Goal: Task Accomplishment & Management: Use online tool/utility

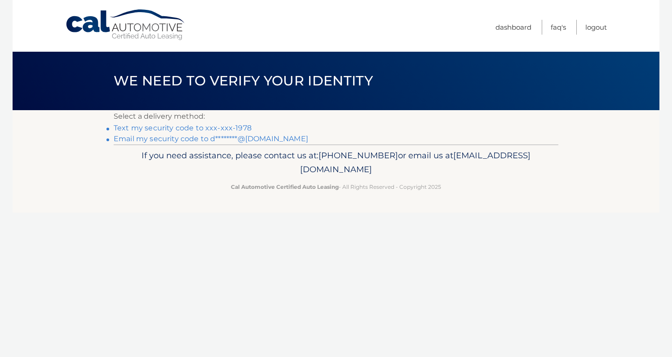
click at [227, 127] on link "Text my security code to xxx-xxx-1978" at bounding box center [183, 128] width 138 height 9
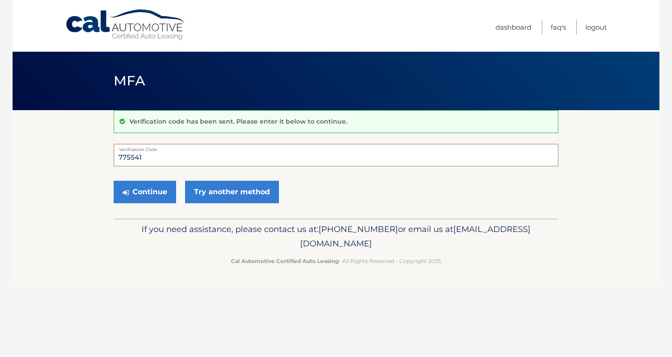
type input "775541"
click at [145, 191] on button "Continue" at bounding box center [145, 192] width 62 height 22
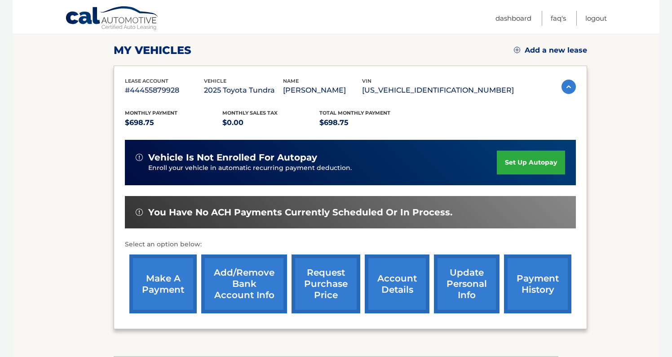
scroll to position [169, 0]
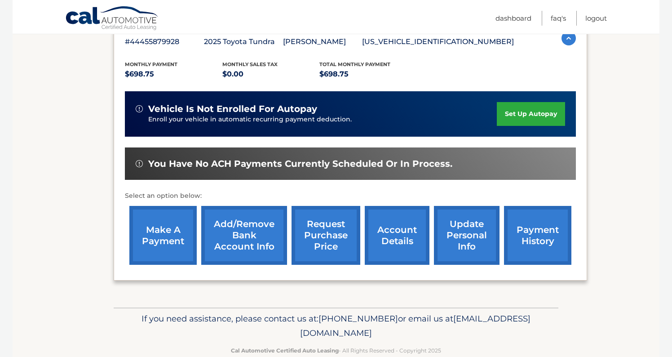
click at [166, 242] on link "make a payment" at bounding box center [162, 235] width 67 height 59
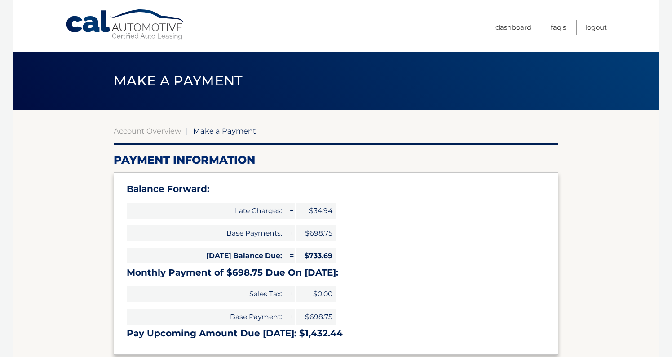
select select "NzM3YTQzNGMtY2I3Zi00MTNlLWI5ZjEtM2EzZmE1ZDMyYTQ5"
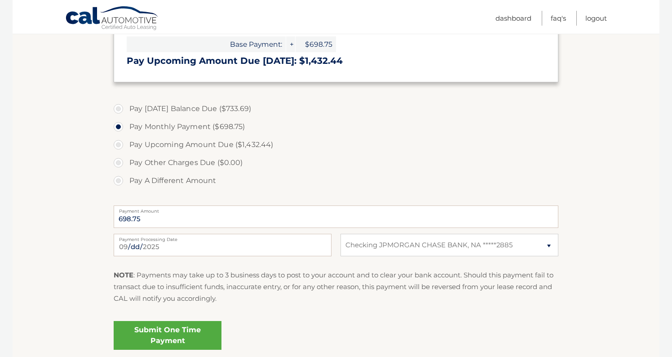
scroll to position [274, 0]
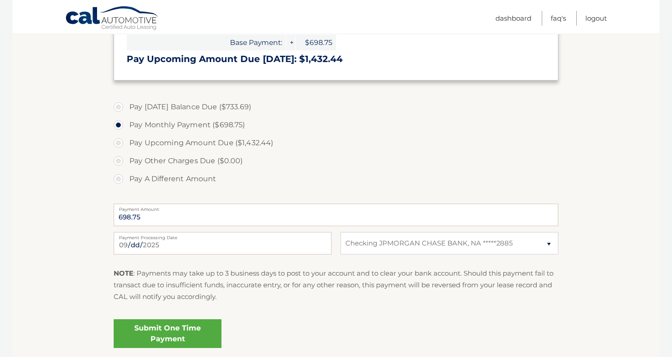
click at [174, 330] on link "Submit One Time Payment" at bounding box center [168, 333] width 108 height 29
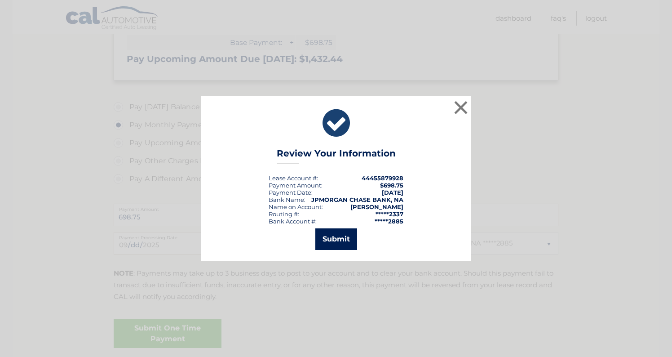
click at [356, 239] on button "Submit" at bounding box center [336, 239] width 42 height 22
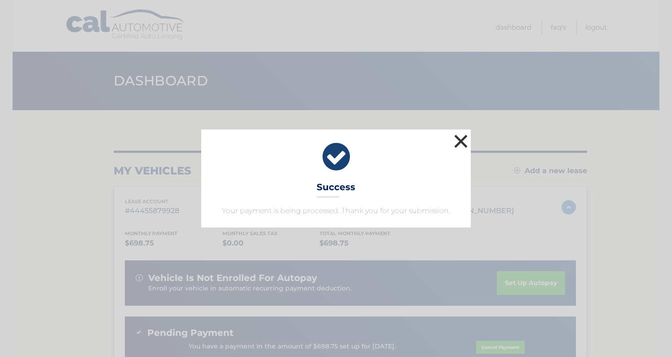
click at [459, 140] on button "×" at bounding box center [461, 141] width 18 height 18
